Goal: Information Seeking & Learning: Learn about a topic

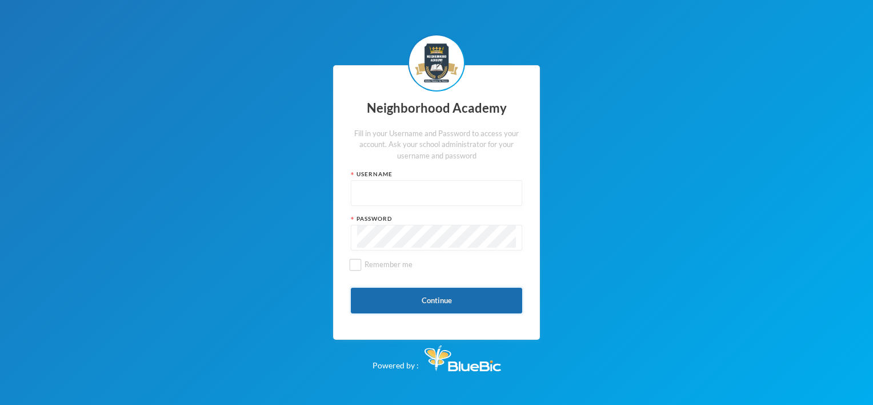
type input "nha00001"
click at [447, 299] on button "Continue" at bounding box center [436, 300] width 171 height 26
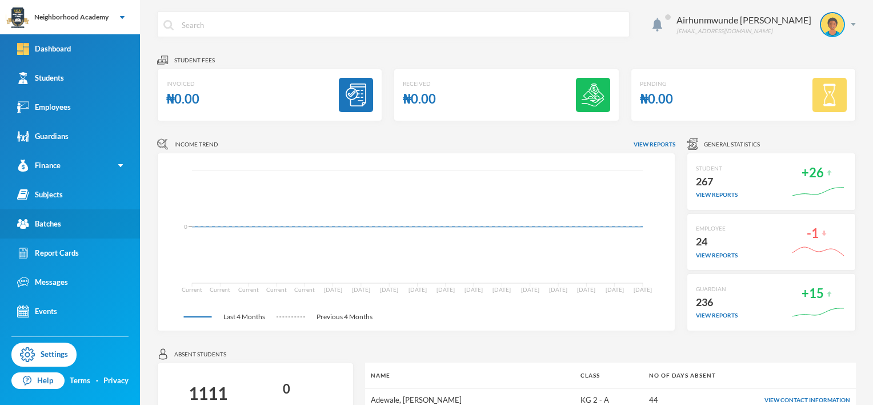
click at [44, 219] on div "Batches" at bounding box center [39, 224] width 44 height 12
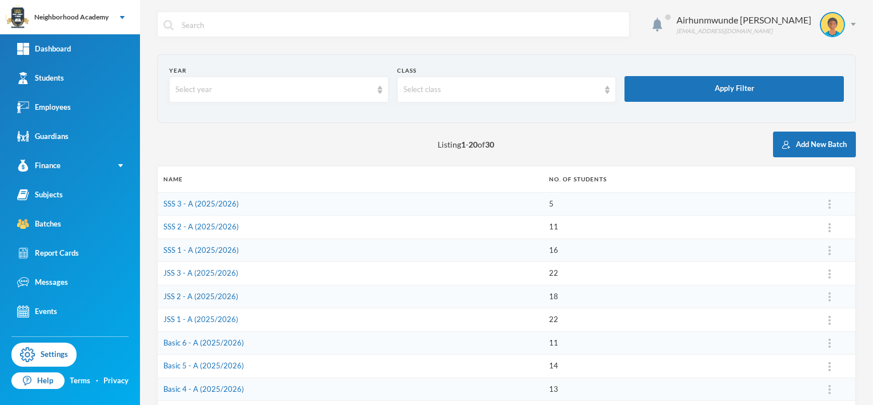
scroll to position [57, 0]
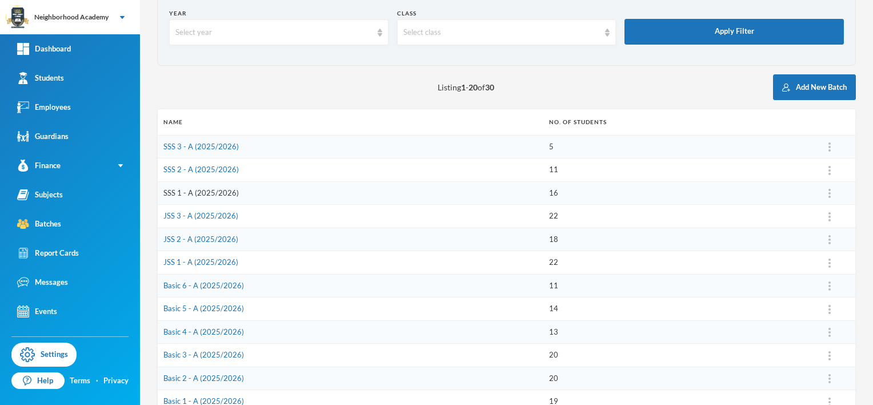
click at [219, 191] on link "SSS 1 - A (2025/2026)" at bounding box center [200, 192] width 75 height 9
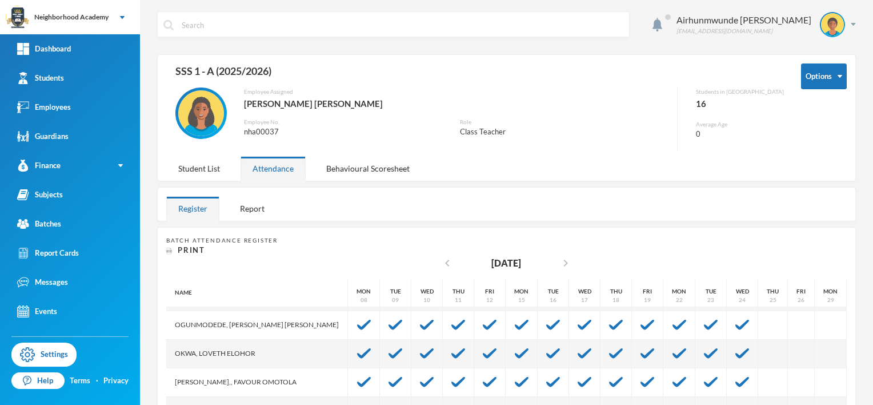
scroll to position [208, 0]
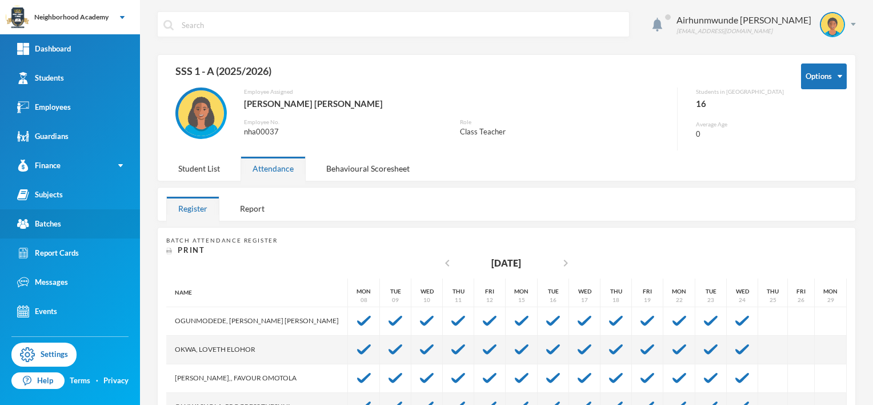
click at [55, 221] on div "Batches" at bounding box center [39, 224] width 44 height 12
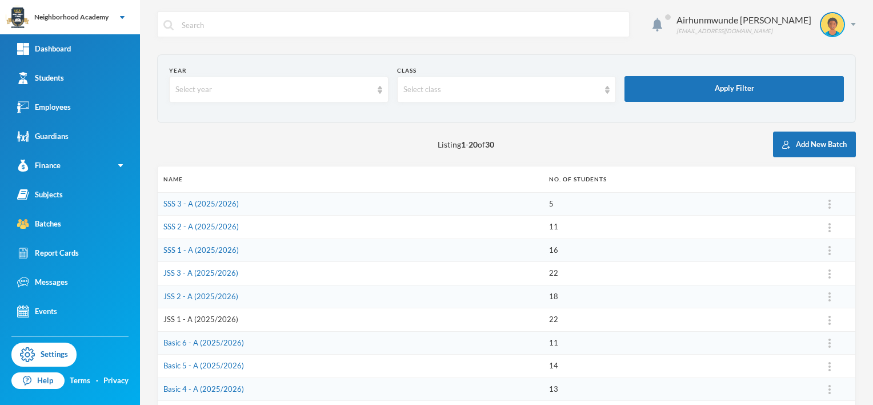
click at [196, 317] on link "JSS 1 - A (2025/2026)" at bounding box center [200, 318] width 75 height 9
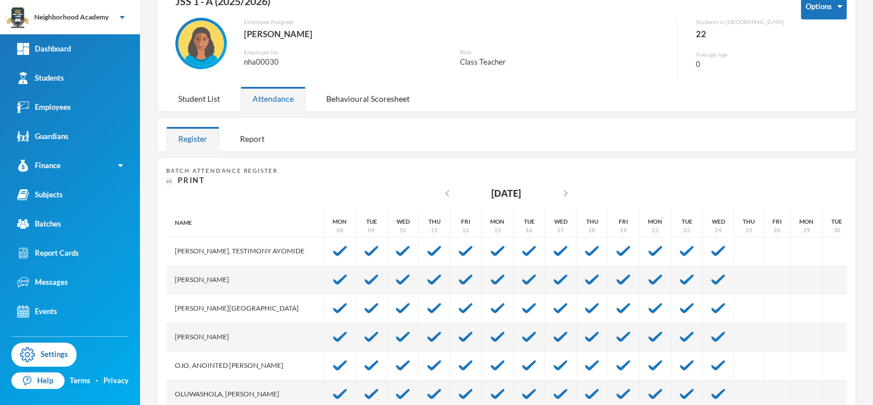
scroll to position [379, 0]
click at [59, 222] on div "Batches" at bounding box center [39, 224] width 44 height 12
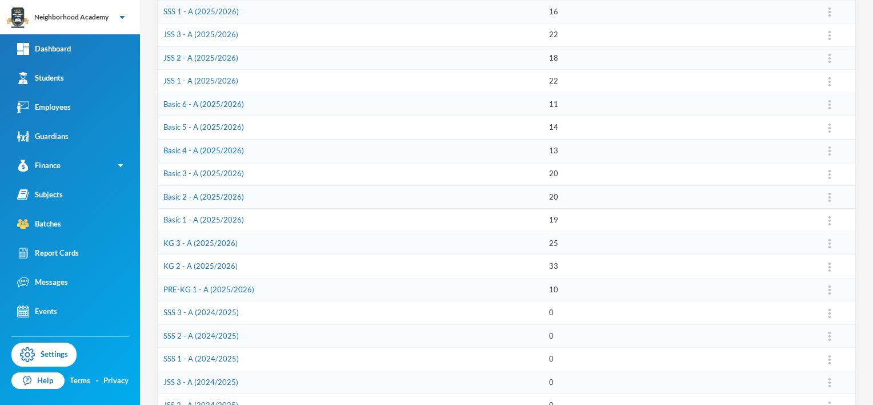
scroll to position [241, 0]
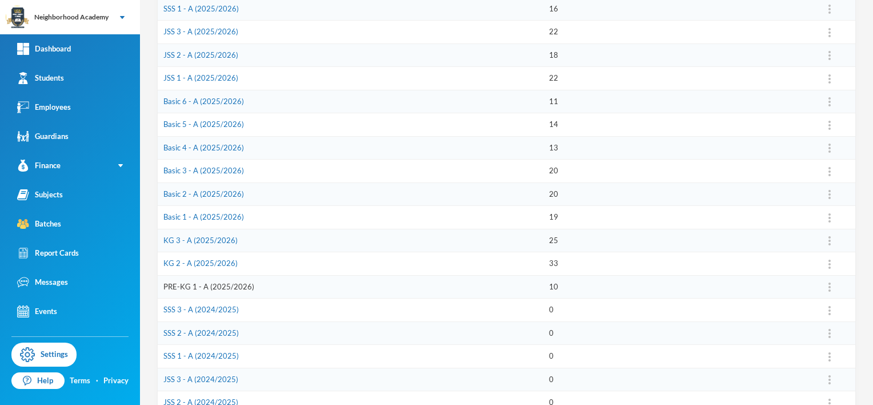
click at [201, 282] on link "PRE-KG 1 - A (2025/2026)" at bounding box center [208, 286] width 91 height 9
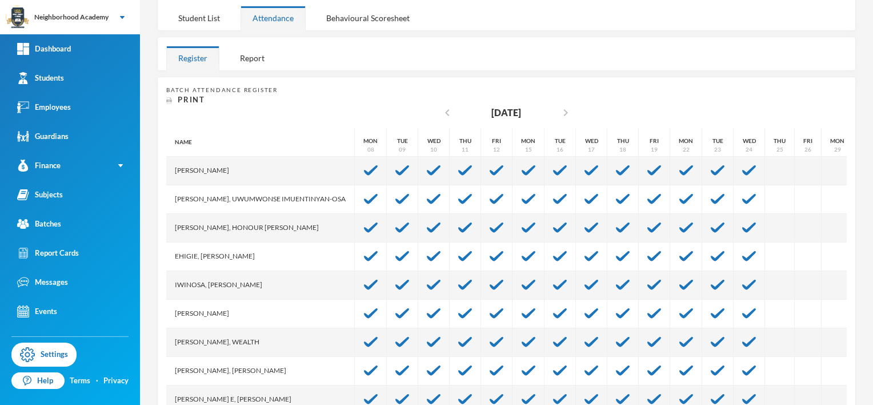
scroll to position [37, 0]
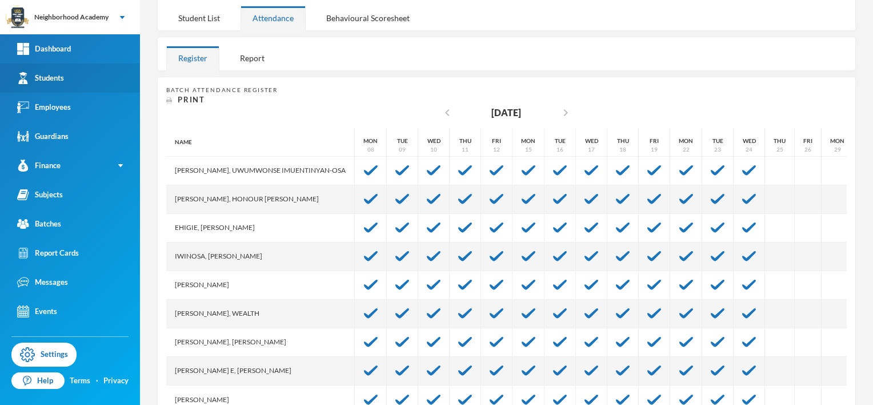
click at [55, 80] on div "Students" at bounding box center [40, 78] width 47 height 12
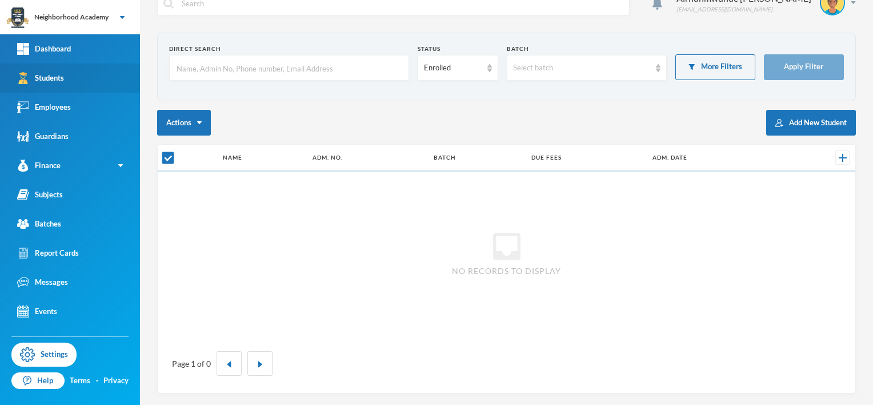
scroll to position [21, 0]
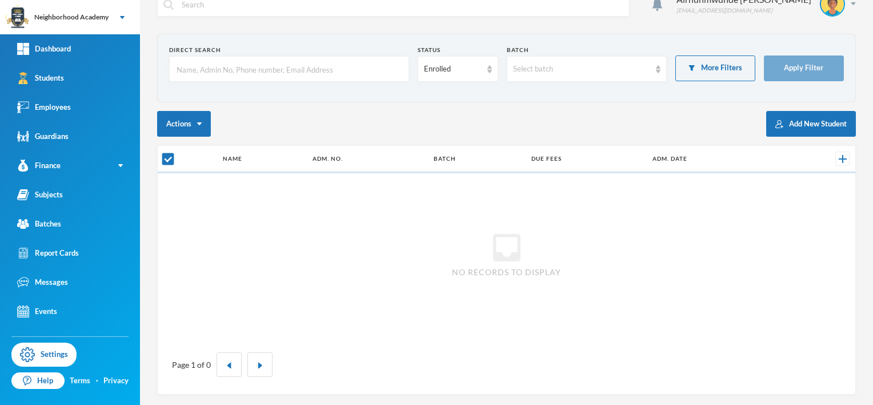
checkbox input "false"
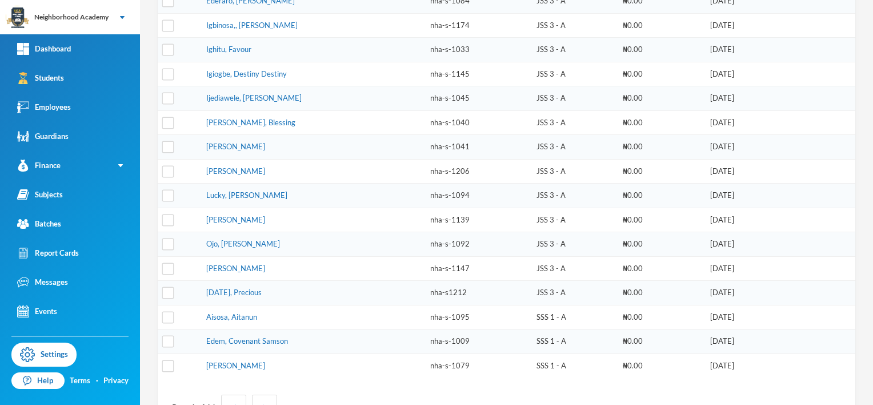
scroll to position [335, 0]
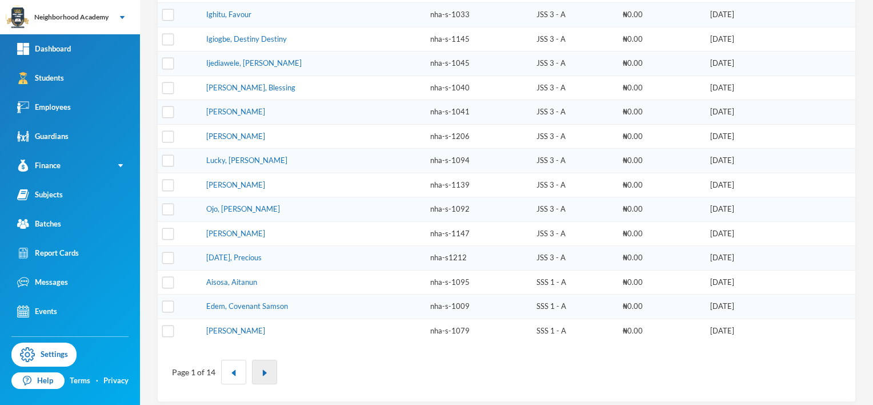
click at [262, 369] on img "button" at bounding box center [264, 372] width 7 height 7
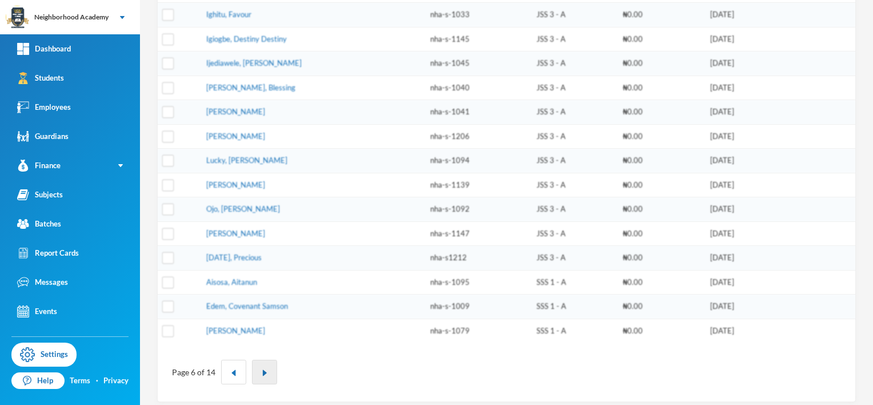
click at [262, 369] on img "button" at bounding box center [264, 372] width 7 height 7
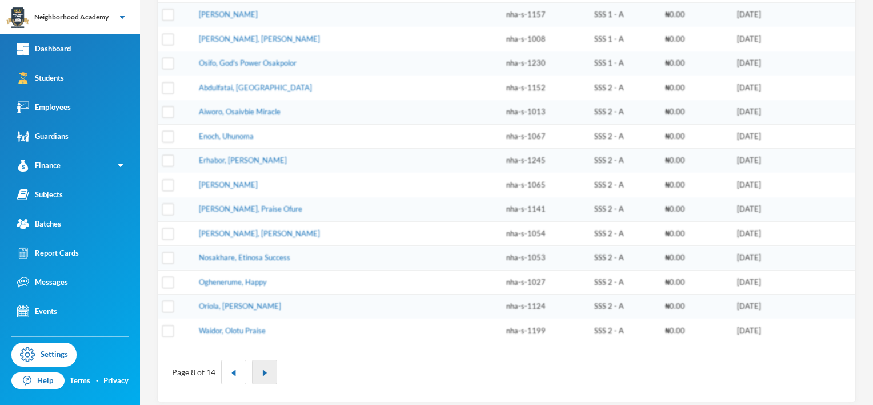
click at [262, 369] on img "button" at bounding box center [264, 372] width 7 height 7
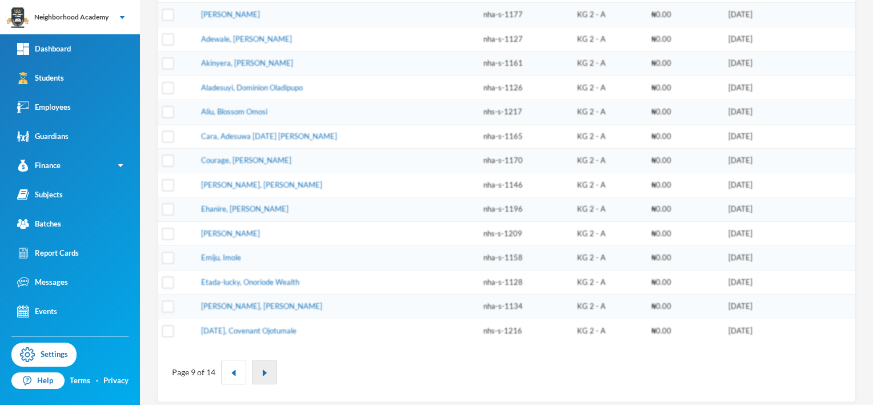
click at [262, 369] on img "button" at bounding box center [264, 372] width 7 height 7
click at [262, 363] on button "button" at bounding box center [269, 371] width 25 height 25
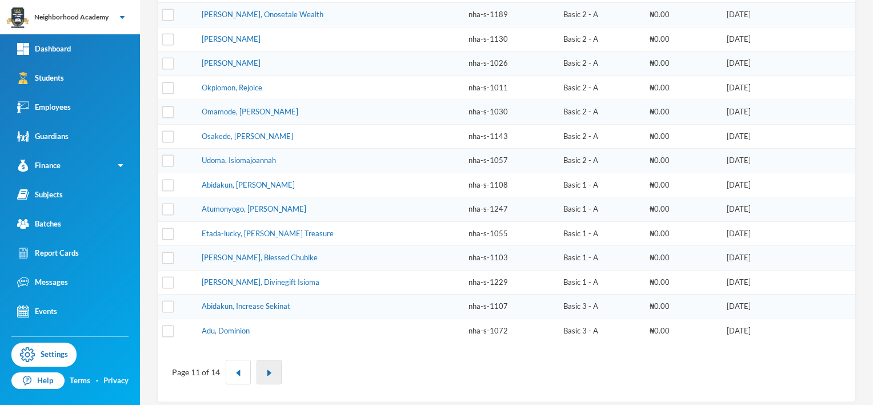
click at [263, 363] on button "button" at bounding box center [269, 371] width 25 height 25
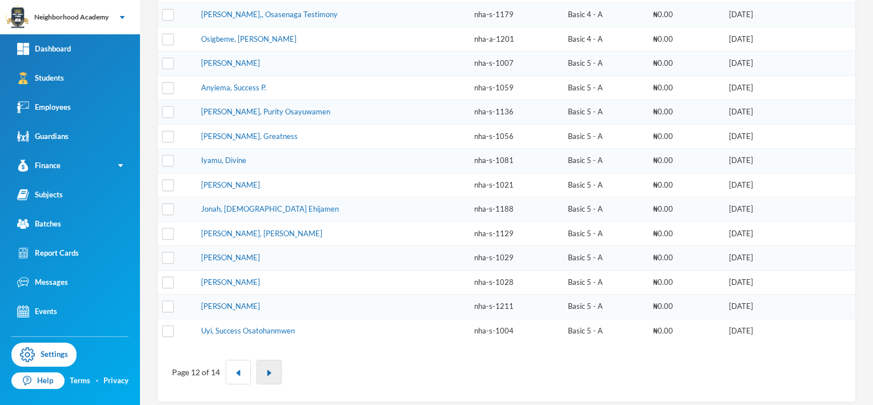
click at [263, 363] on button "button" at bounding box center [269, 371] width 25 height 25
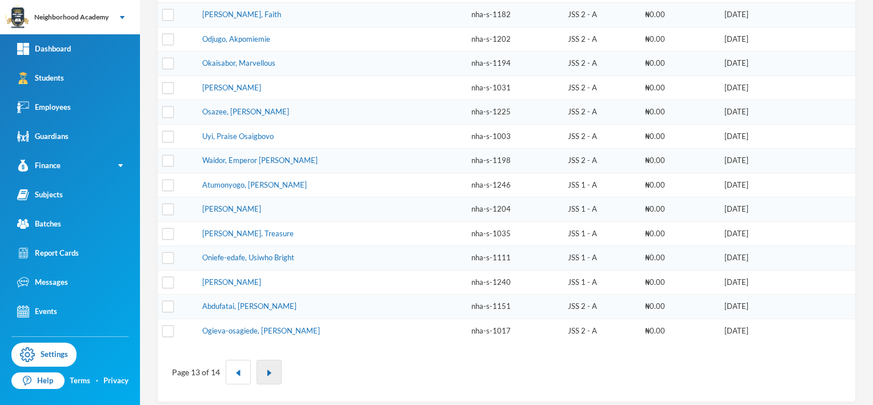
click at [263, 363] on button "button" at bounding box center [269, 371] width 25 height 25
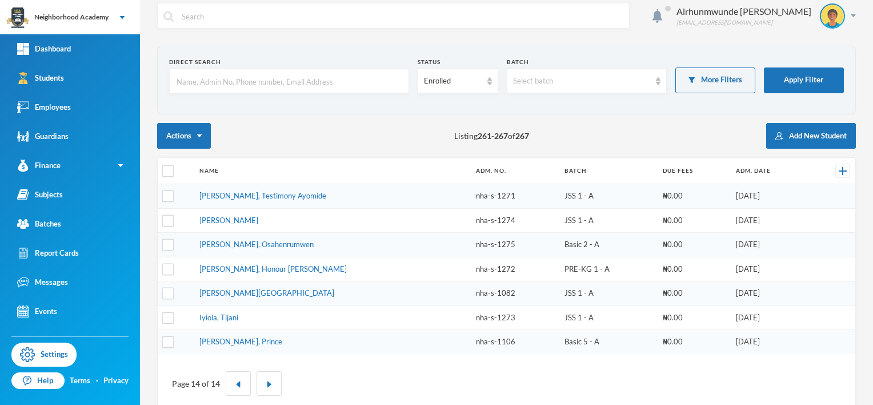
scroll to position [0, 0]
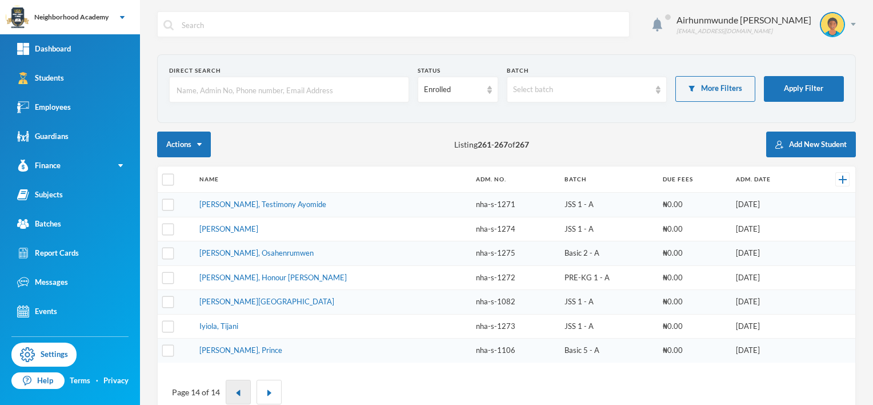
click at [241, 390] on button "button" at bounding box center [238, 391] width 25 height 25
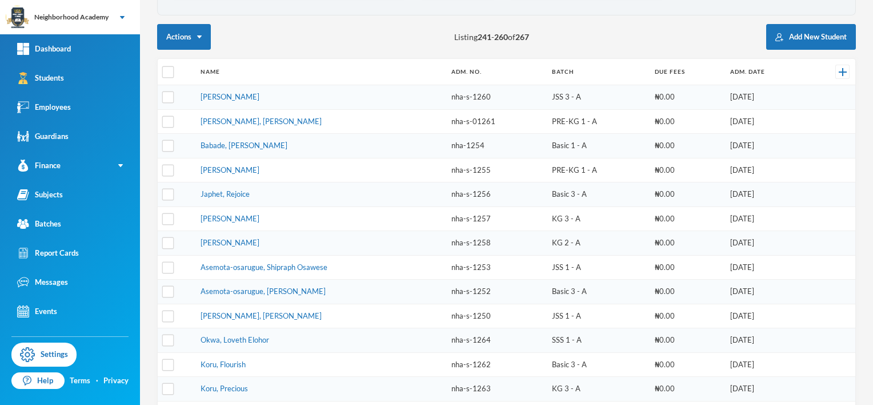
scroll to position [107, 0]
click at [219, 145] on link "Babade, Faith Fisayomi" at bounding box center [244, 145] width 87 height 9
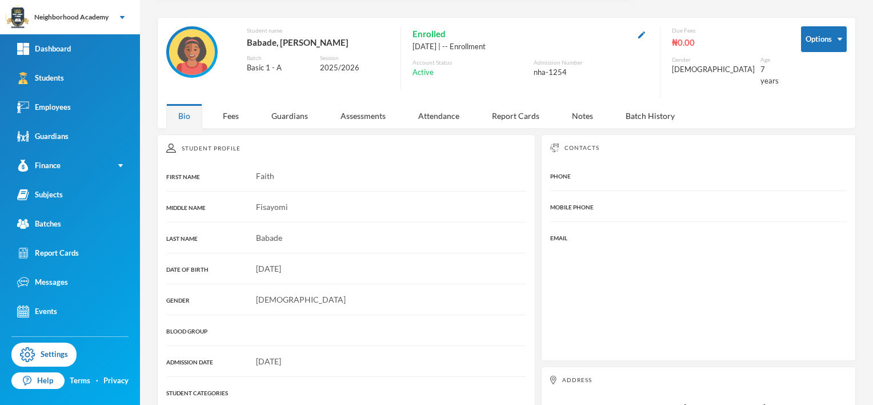
scroll to position [57, 0]
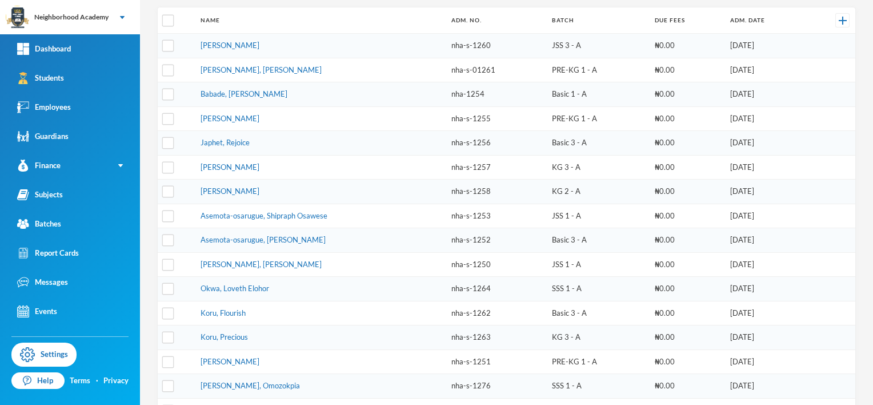
scroll to position [171, 0]
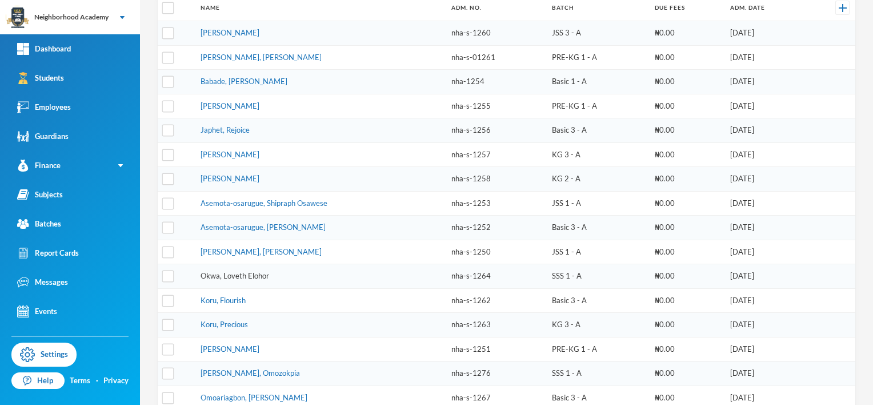
click at [207, 273] on link "Okwa, Loveth Elohor" at bounding box center [235, 275] width 69 height 9
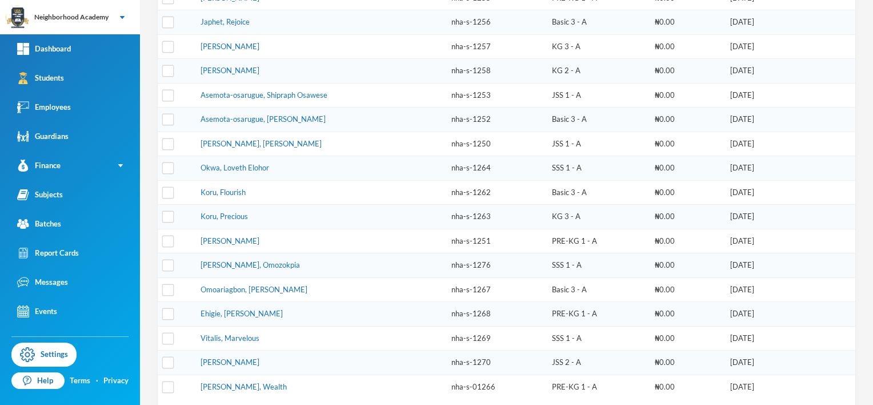
scroll to position [335, 0]
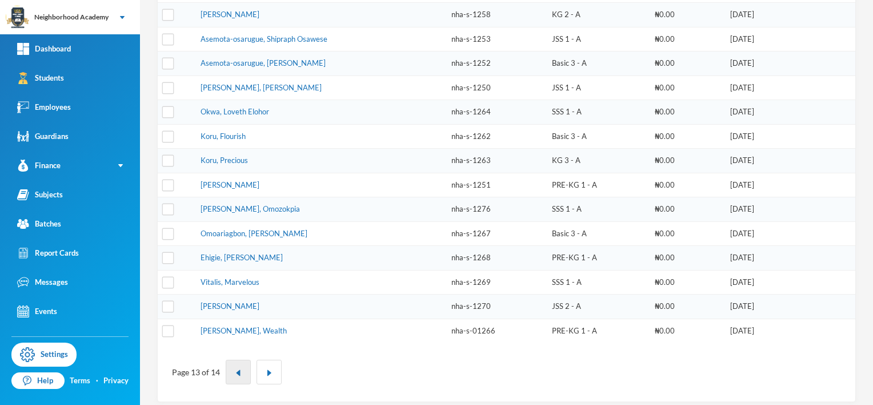
click at [239, 369] on img "button" at bounding box center [238, 372] width 7 height 7
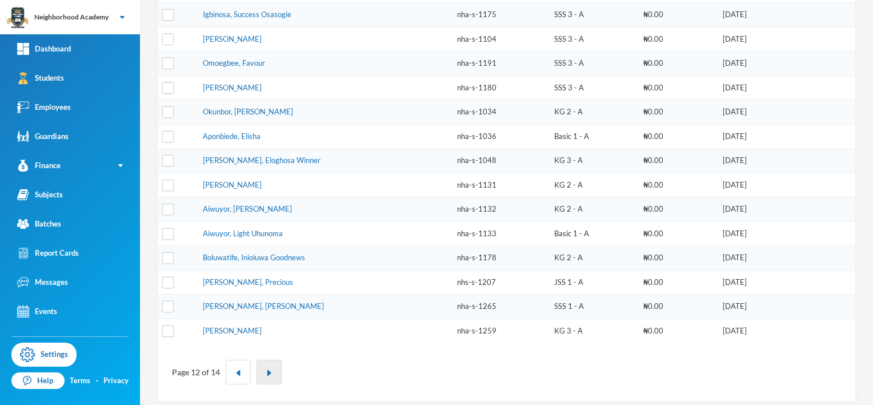
click at [270, 359] on button "button" at bounding box center [269, 371] width 25 height 25
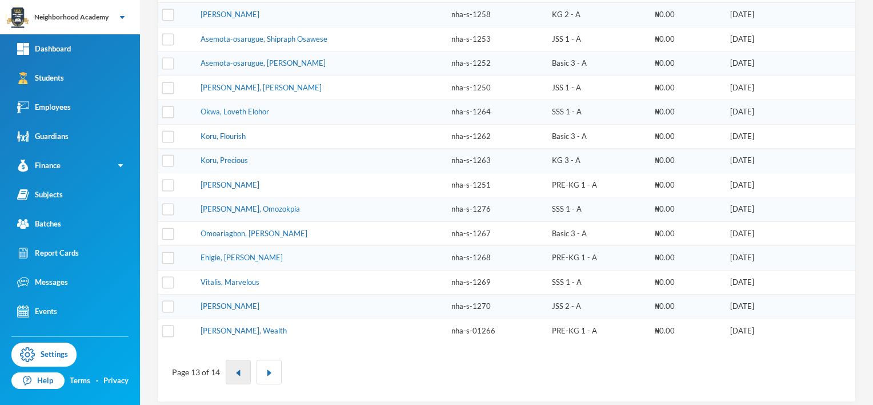
click at [240, 369] on img "button" at bounding box center [238, 372] width 7 height 7
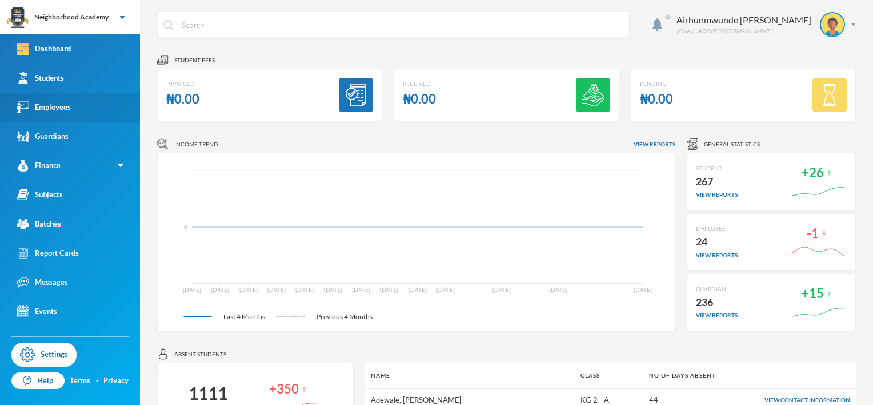
drag, startPoint x: 35, startPoint y: 73, endPoint x: 105, endPoint y: 93, distance: 72.5
click at [35, 74] on div "Students" at bounding box center [40, 78] width 47 height 12
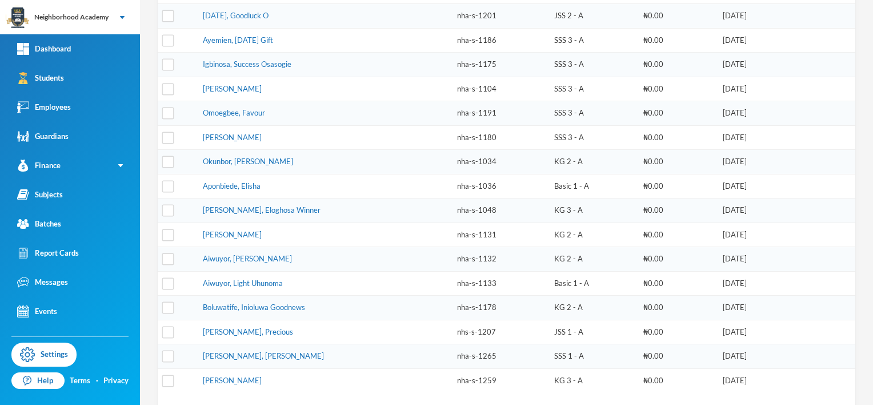
scroll to position [335, 0]
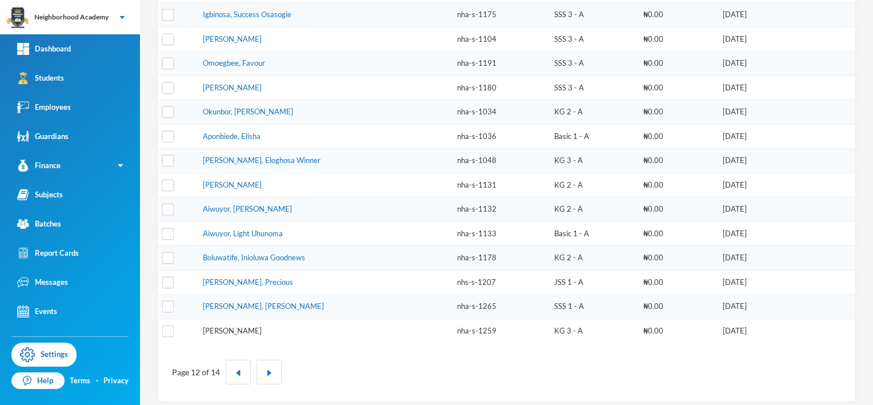
click at [262, 326] on link "[PERSON_NAME]" at bounding box center [232, 330] width 59 height 9
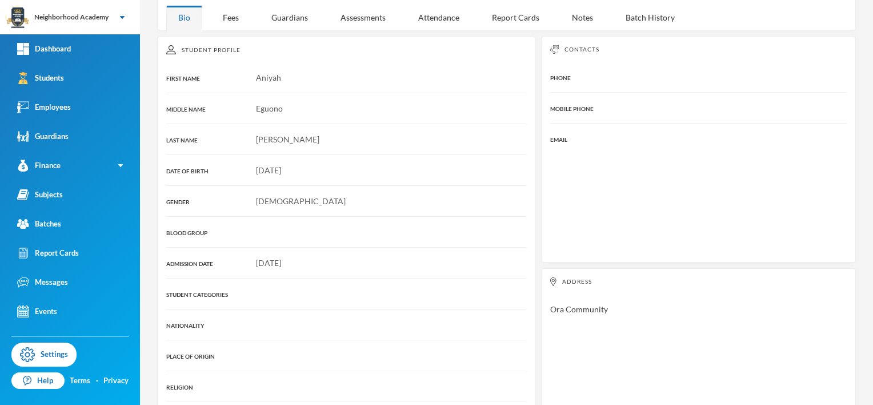
scroll to position [107, 0]
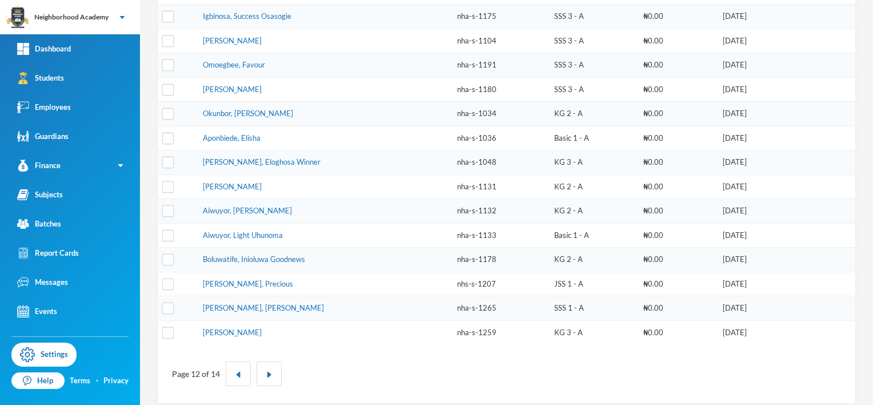
scroll to position [335, 0]
